Goal: Information Seeking & Learning: Learn about a topic

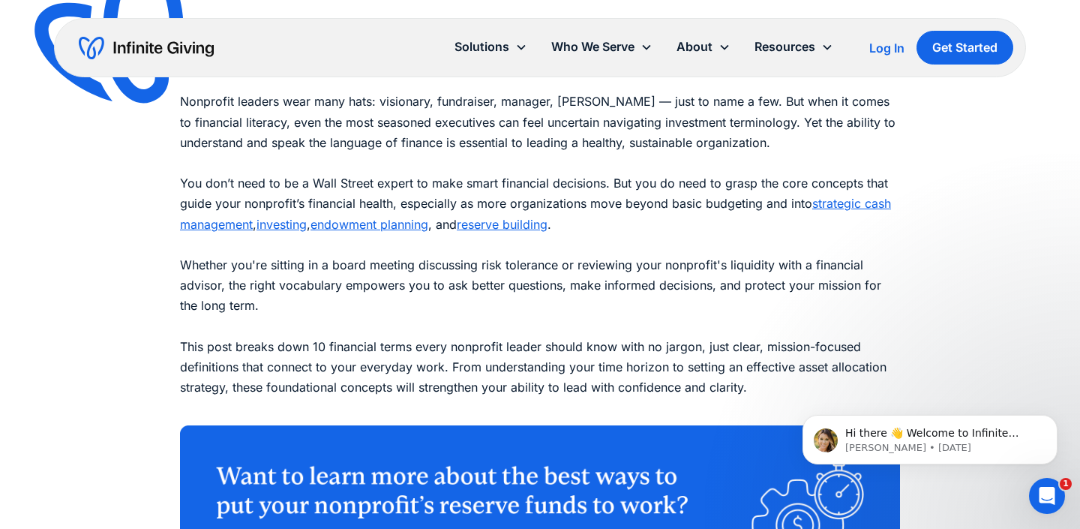
scroll to position [1864, 0]
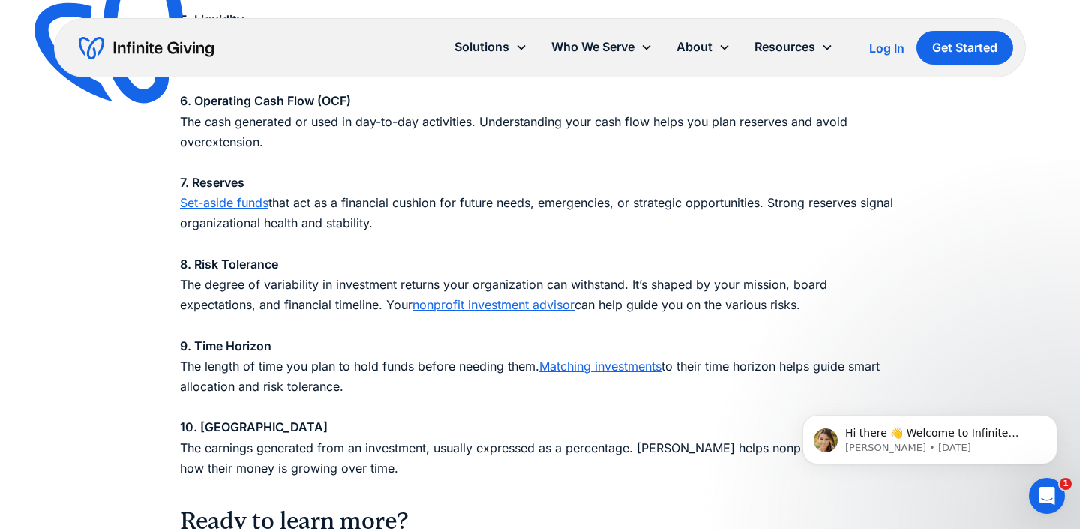
click at [243, 270] on strong "8. Risk Tolerance" at bounding box center [229, 263] width 98 height 15
copy strong "8. Risk Tolerance"
click at [349, 297] on p "1. Asset Allocation How your investments are divided across different asset cla…" at bounding box center [540, 81] width 720 height 836
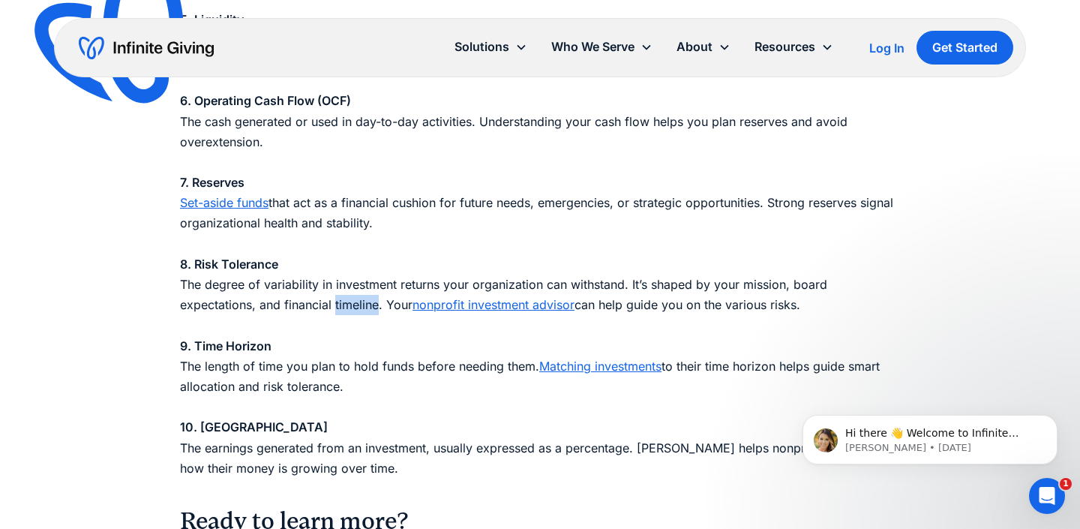
click at [349, 297] on p "1. Asset Allocation How your investments are divided across different asset cla…" at bounding box center [540, 81] width 720 height 836
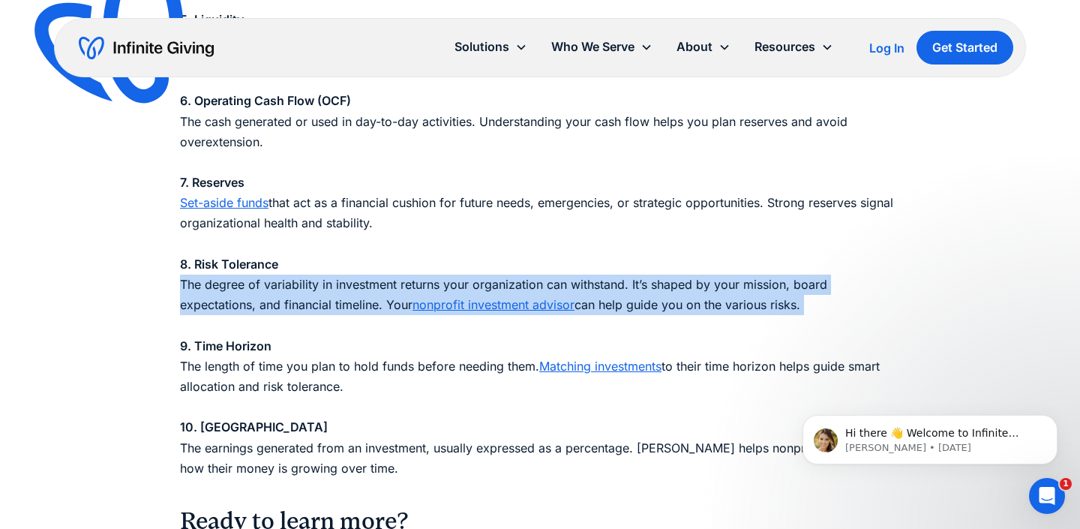
click at [349, 297] on p "1. Asset Allocation How your investments are divided across different asset cla…" at bounding box center [540, 81] width 720 height 836
copy p "The degree of variability in investment returns your organization can withstand…"
click at [541, 308] on link "nonprofit investment advisor" at bounding box center [493, 304] width 162 height 15
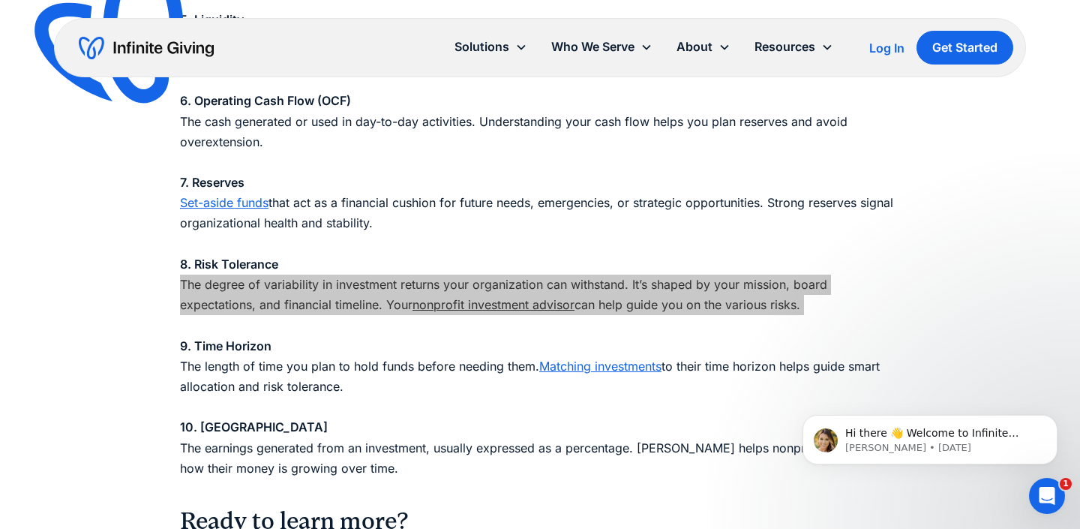
scroll to position [1850, 0]
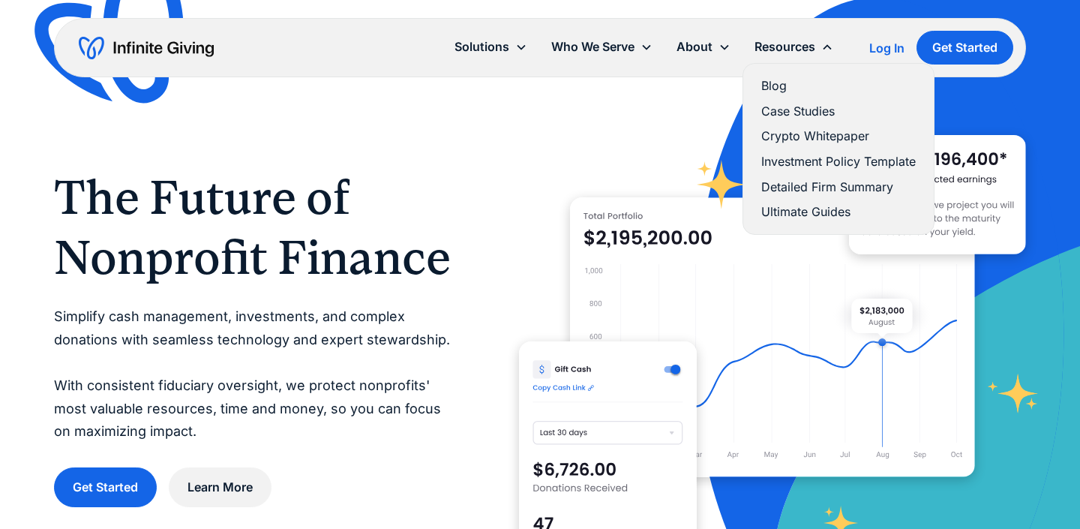
click at [772, 82] on link "Blog" at bounding box center [838, 86] width 154 height 20
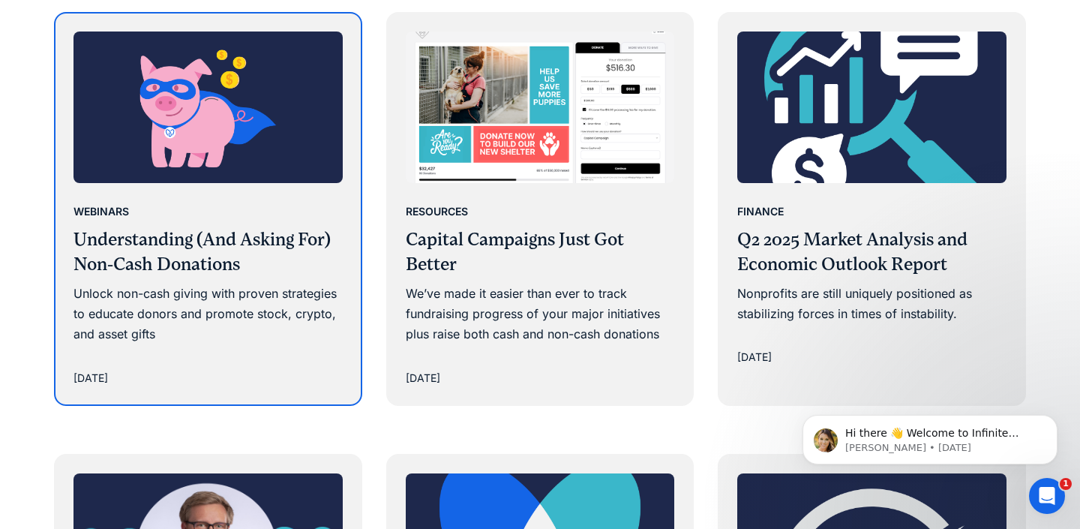
click at [300, 265] on h3 "Understanding (And Asking For) Non-Cash Donations" at bounding box center [207, 252] width 269 height 50
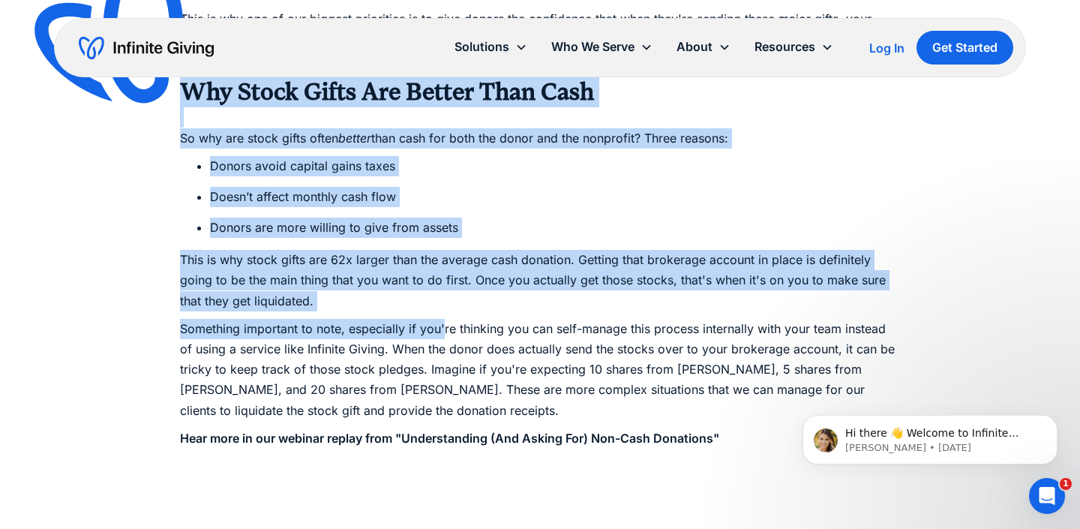
scroll to position [2793, 0]
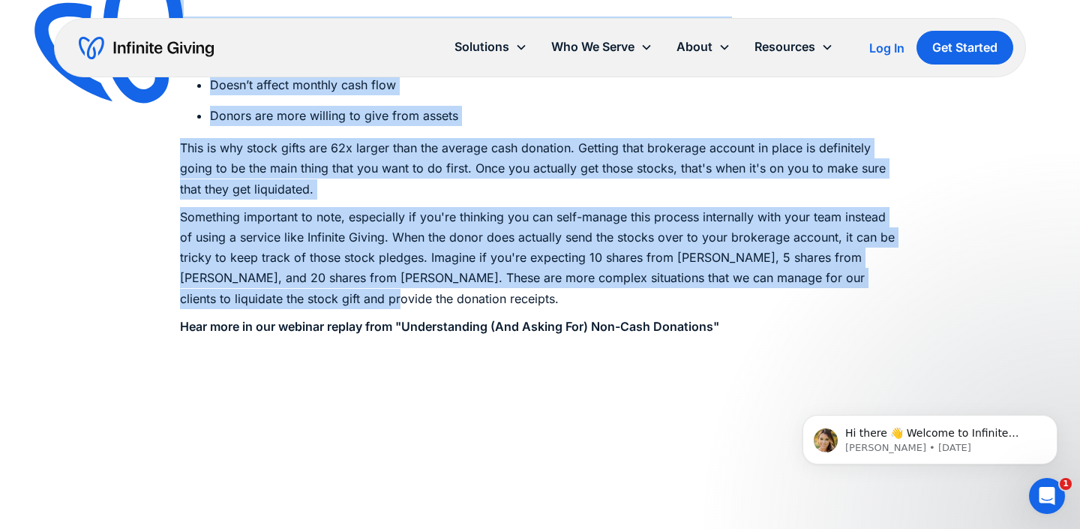
drag, startPoint x: 170, startPoint y: 160, endPoint x: 793, endPoint y: 292, distance: 637.0
copy div "Why Stock Gifts Are Better Than Cash So why are stock gifts often better than c…"
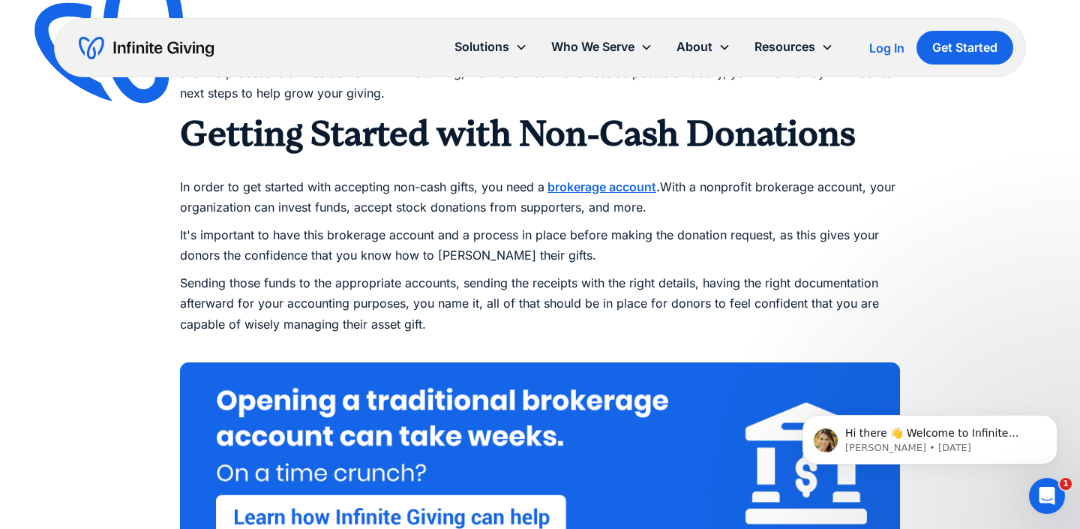
scroll to position [1885, 0]
